Goal: Navigation & Orientation: Find specific page/section

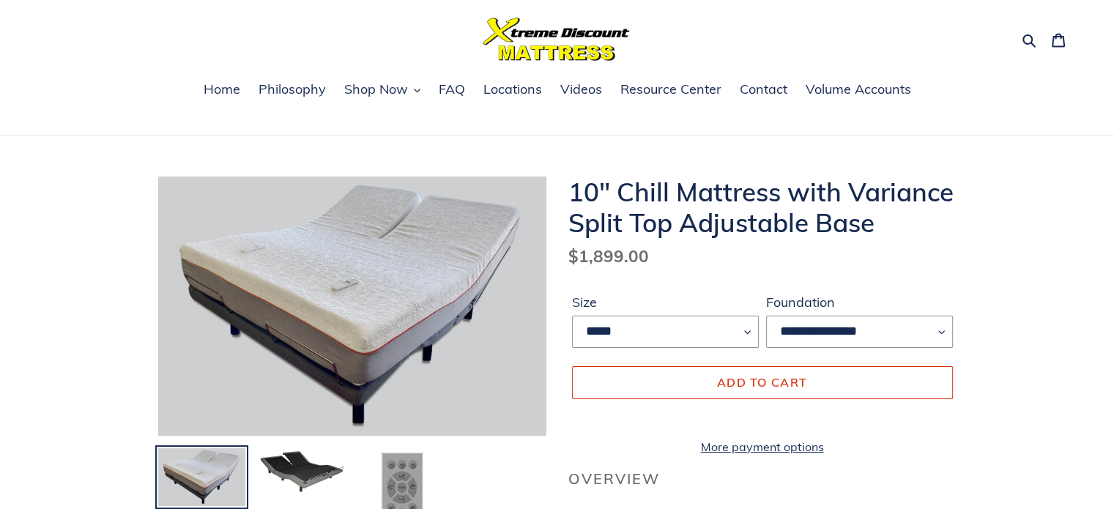
scroll to position [73, 0]
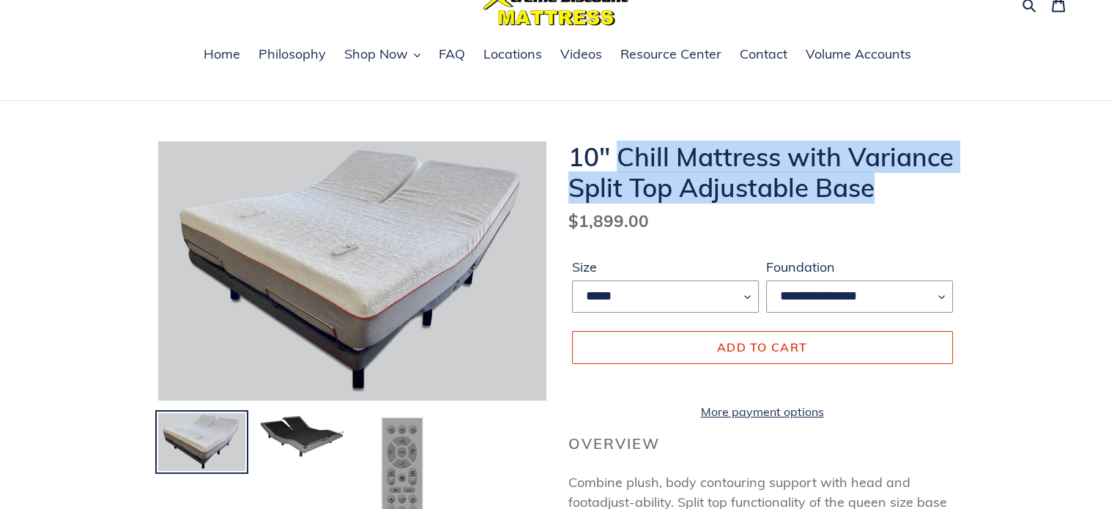
drag, startPoint x: 617, startPoint y: 152, endPoint x: 879, endPoint y: 185, distance: 264.2
click at [879, 185] on h1 "10" Chill Mattress with Variance Split Top Adjustable Base" at bounding box center [762, 172] width 388 height 62
copy h1 "Chill Mattress with Variance Split Top Adjustable Base"
click at [384, 58] on span "Shop Now" at bounding box center [376, 54] width 64 height 18
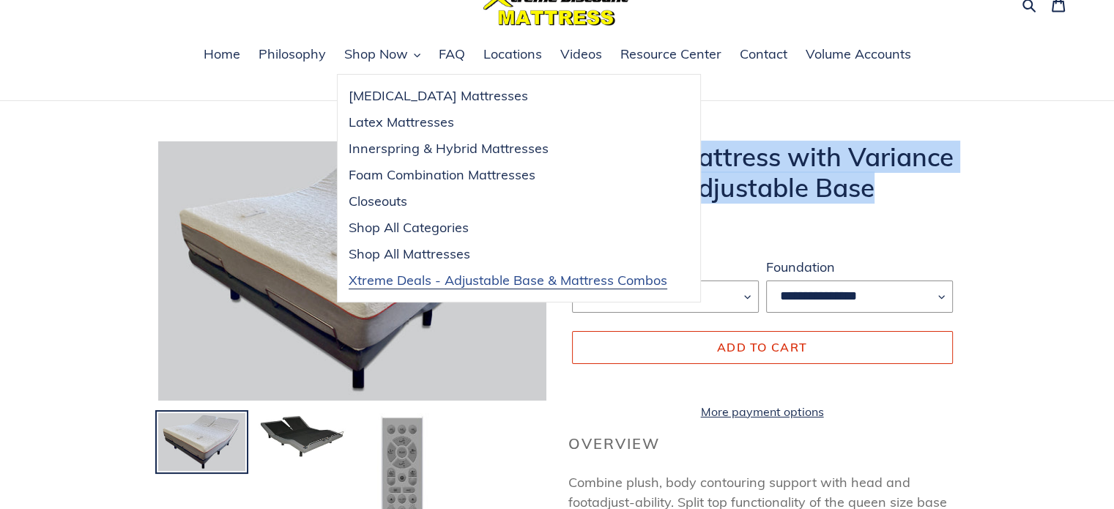
click at [489, 283] on span "Xtreme Deals - Adjustable Base & Mattress Combos" at bounding box center [508, 281] width 319 height 18
